Goal: Find contact information: Find contact information

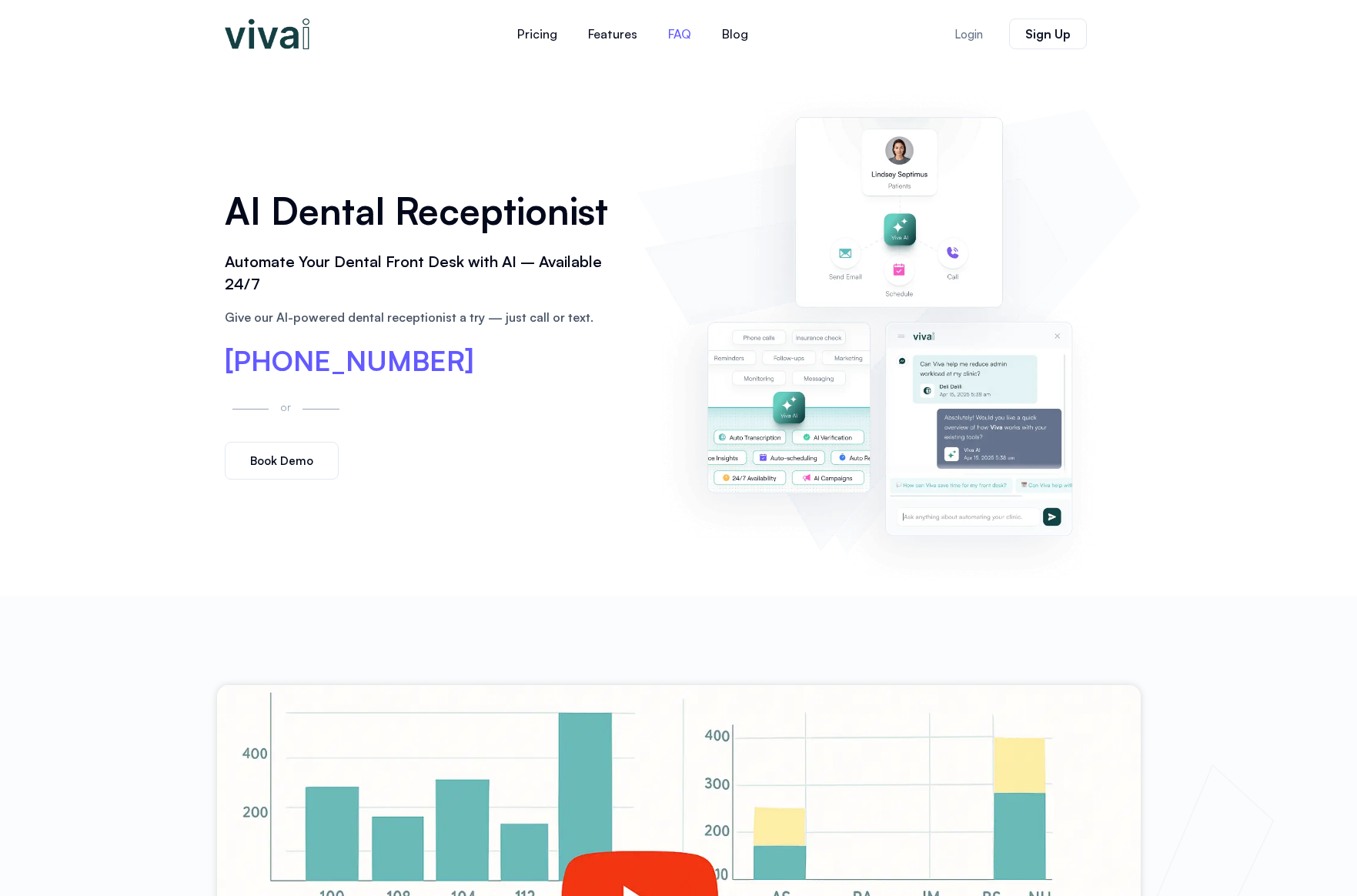
click at [692, 37] on link "FAQ" at bounding box center [680, 34] width 54 height 37
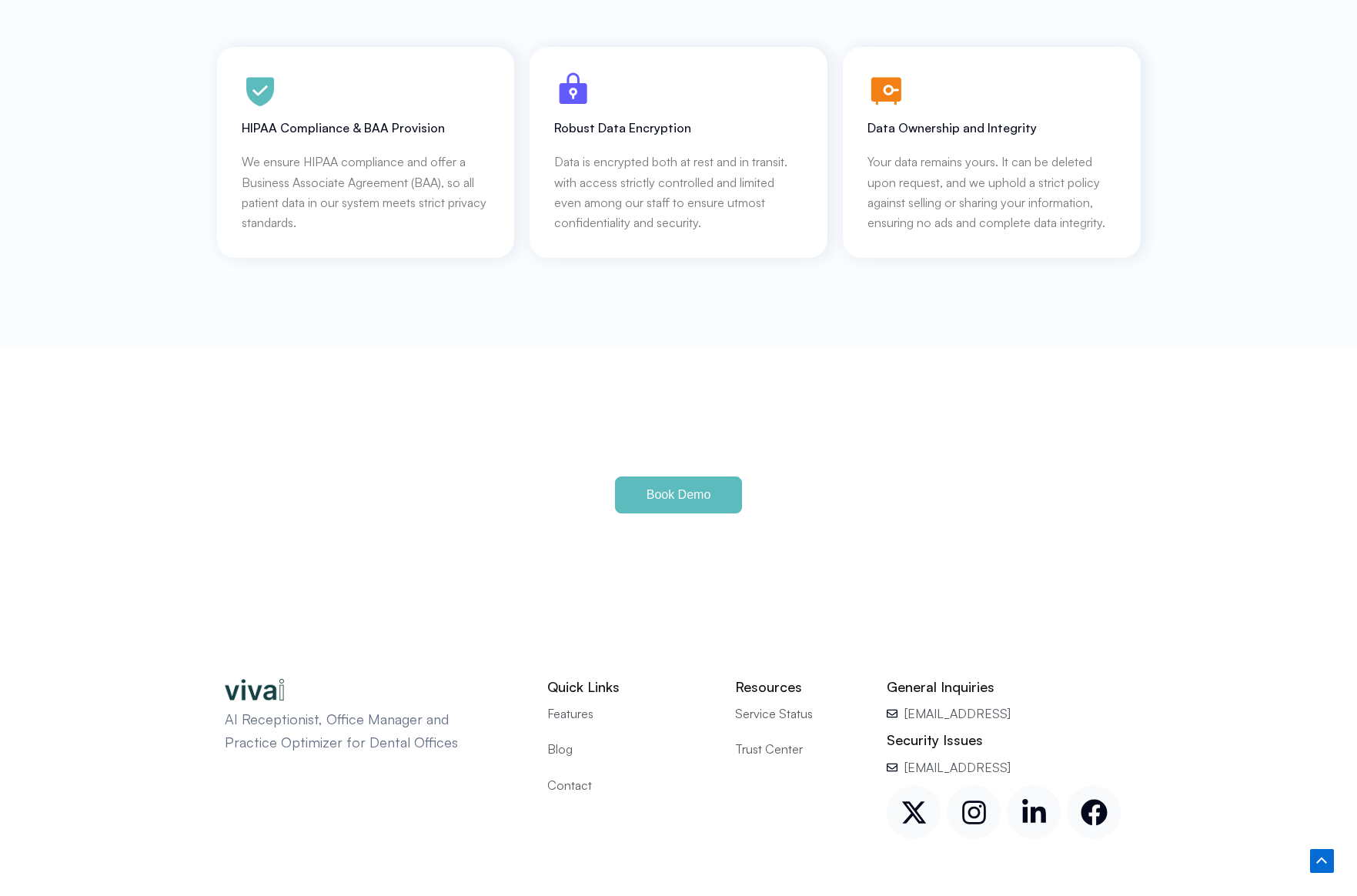
scroll to position [6918, 0]
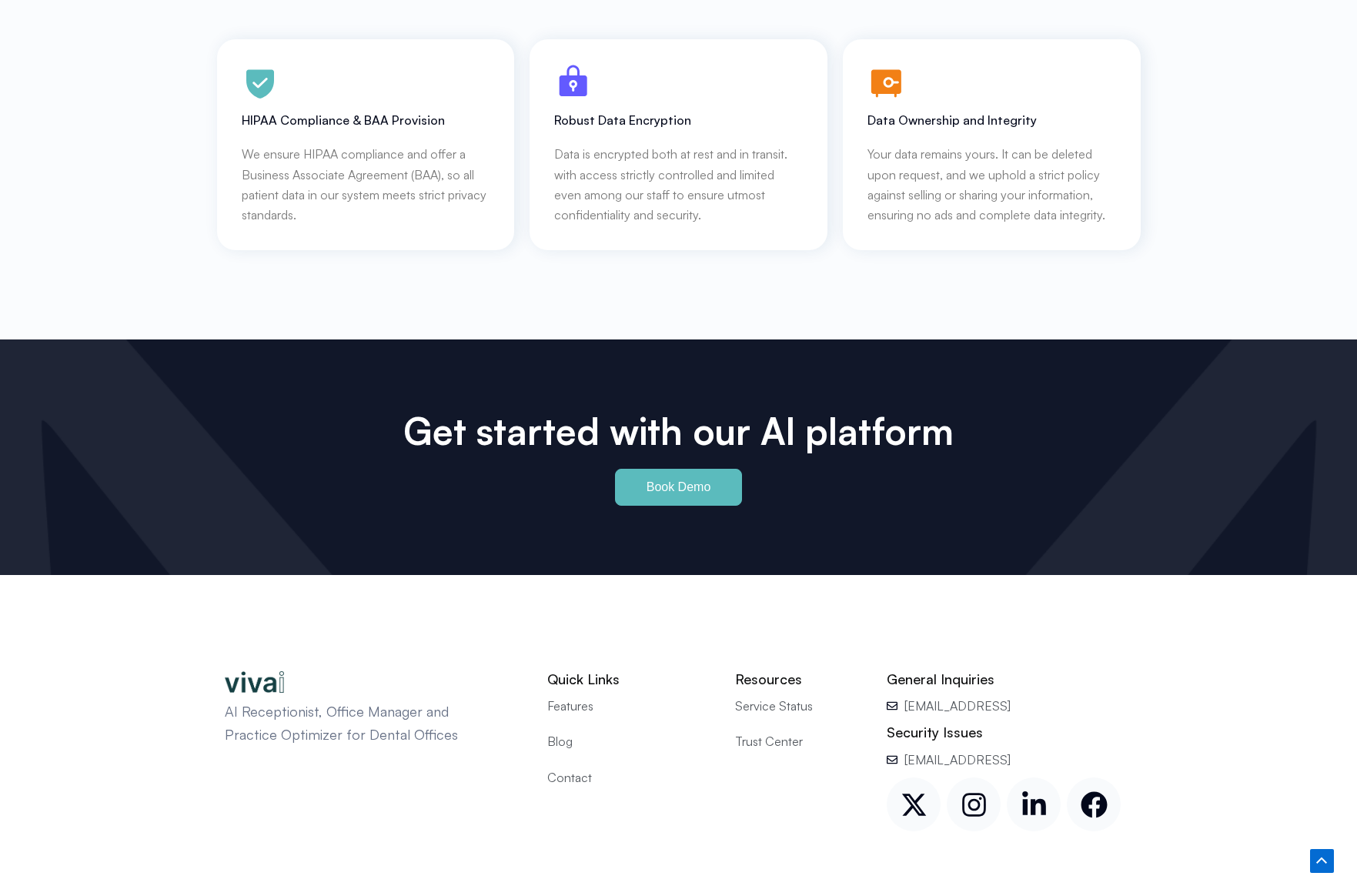
click at [577, 767] on span "Contact" at bounding box center [570, 777] width 45 height 20
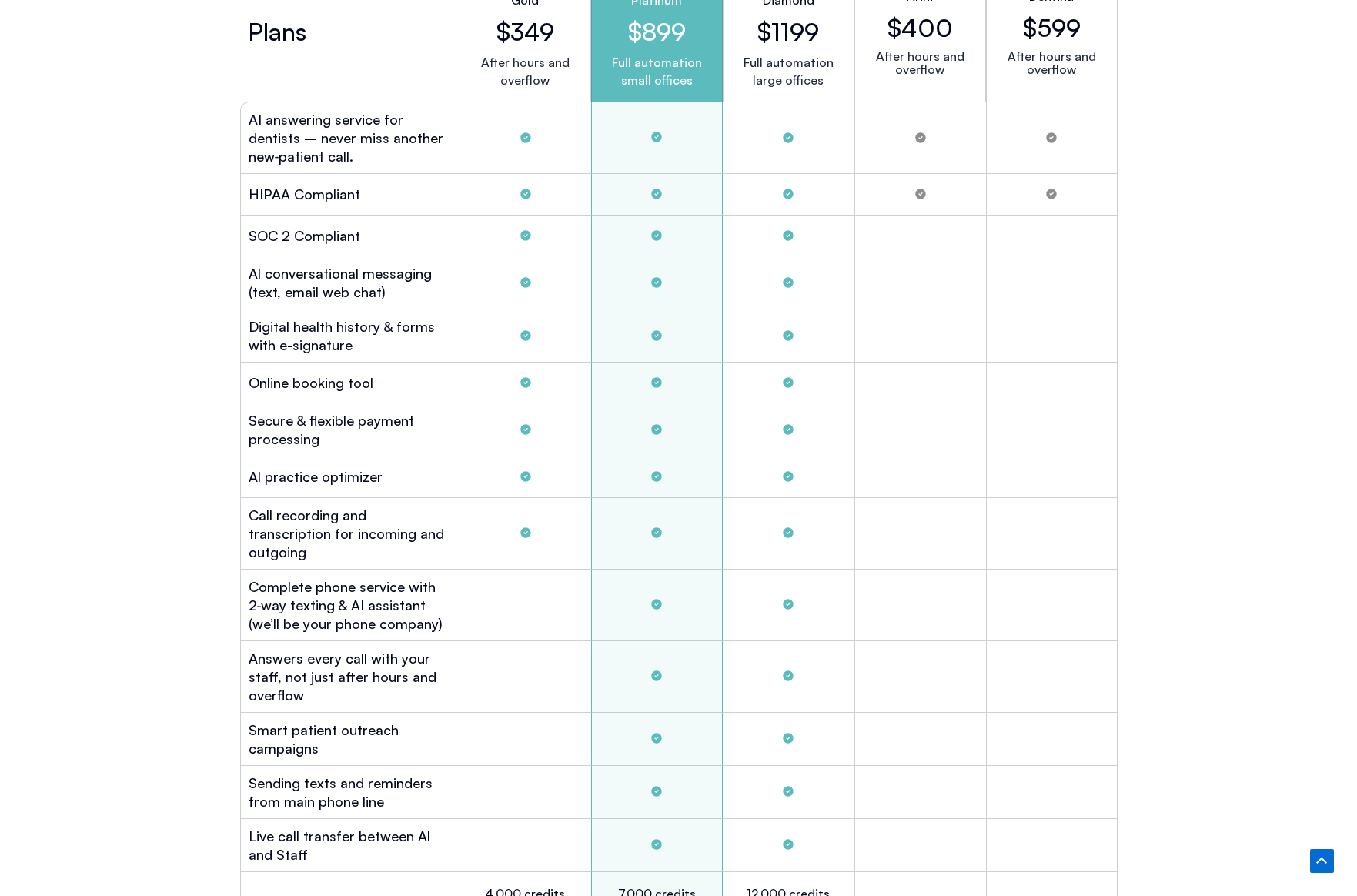
scroll to position [4225, 0]
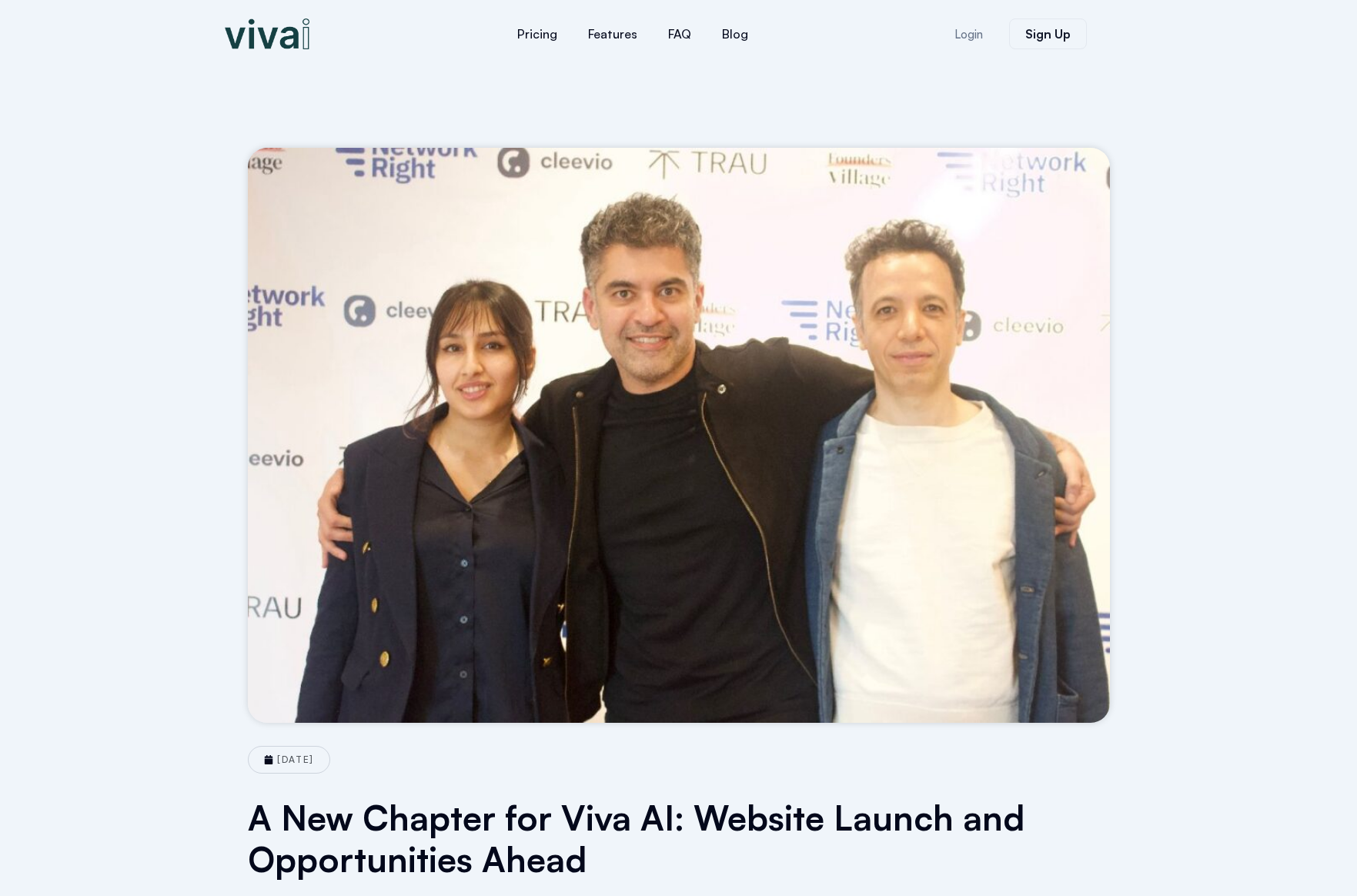
click at [285, 31] on img at bounding box center [267, 34] width 84 height 30
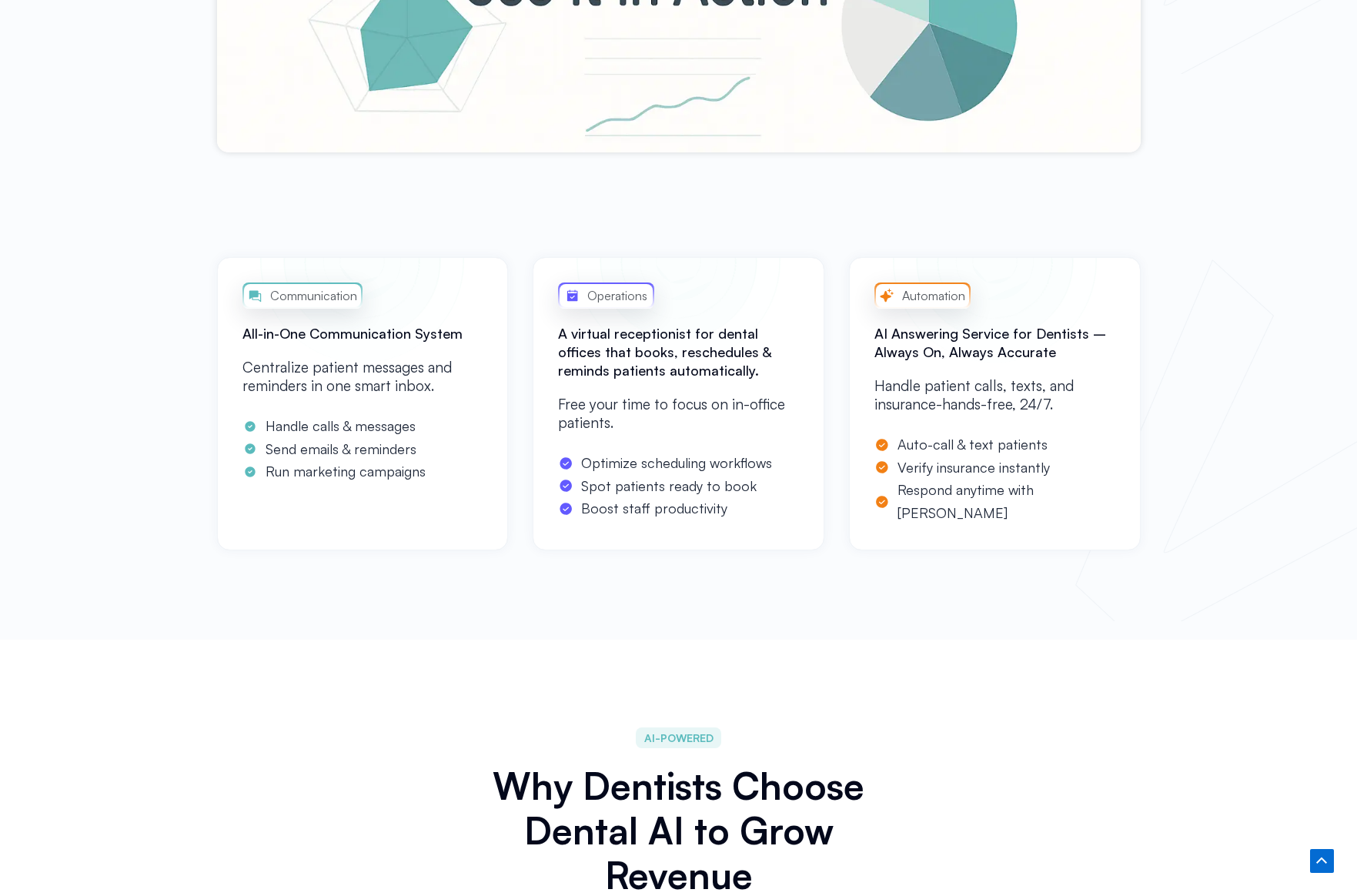
scroll to position [1078, 0]
